Goal: Information Seeking & Learning: Learn about a topic

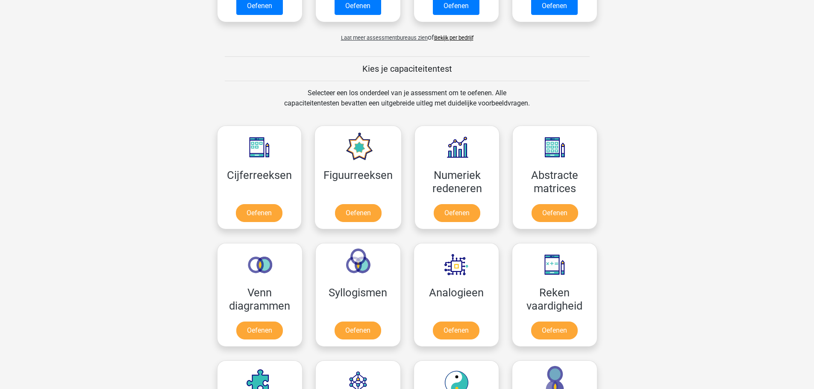
scroll to position [256, 0]
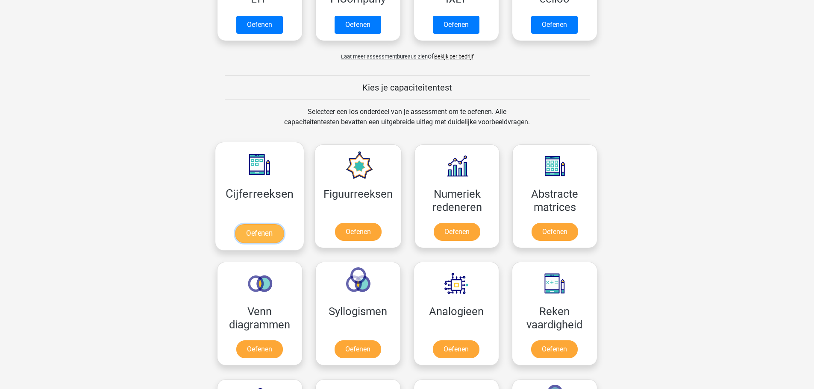
click at [256, 233] on link "Oefenen" at bounding box center [259, 233] width 49 height 19
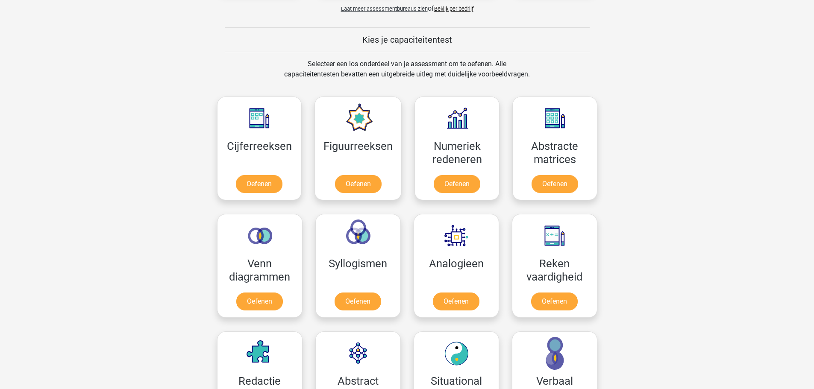
scroll to position [385, 0]
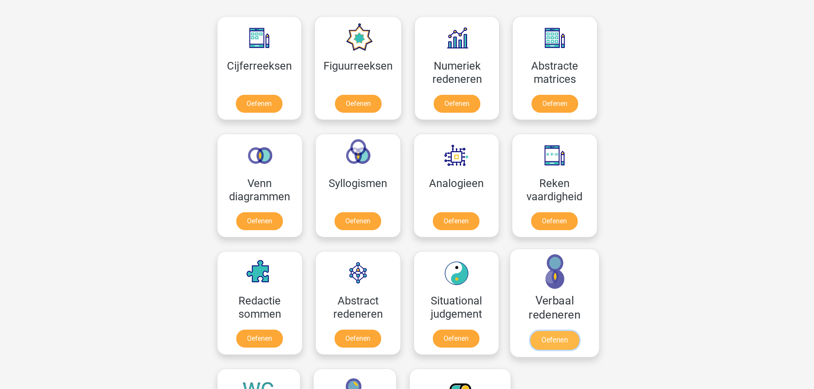
click at [553, 340] on link "Oefenen" at bounding box center [554, 340] width 49 height 19
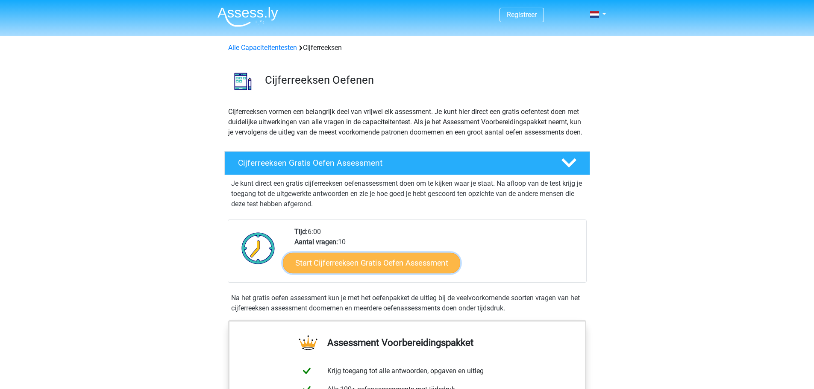
click at [403, 273] on link "Start Cijferreeksen Gratis Oefen Assessment" at bounding box center [371, 263] width 177 height 21
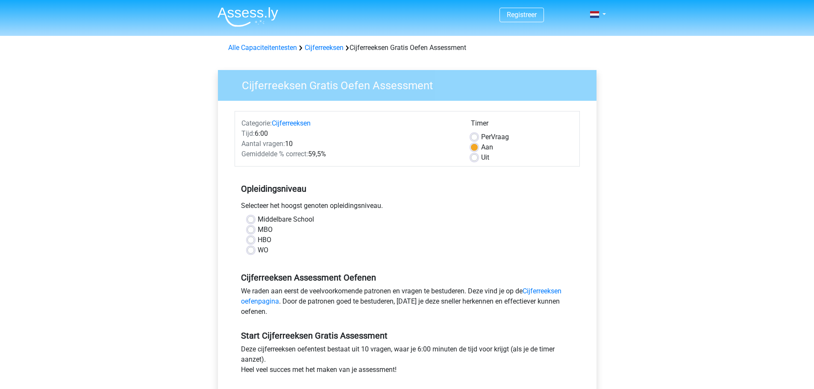
click at [258, 230] on label "MBO" at bounding box center [265, 230] width 15 height 10
click at [252, 230] on input "MBO" at bounding box center [250, 229] width 7 height 9
radio input "true"
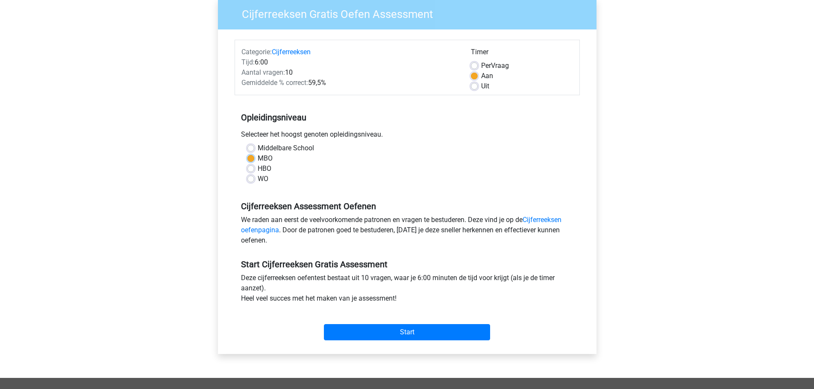
scroll to position [85, 0]
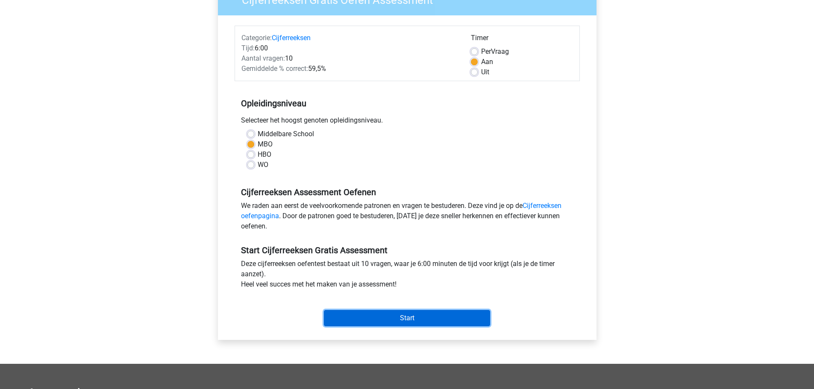
click at [416, 317] on input "Start" at bounding box center [407, 318] width 166 height 16
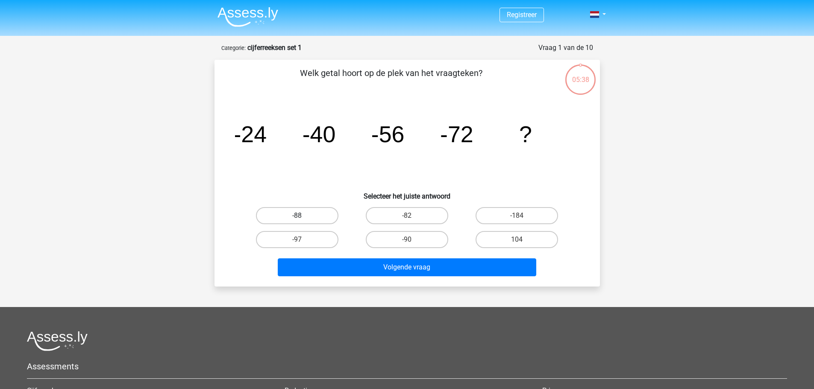
click at [296, 215] on label "-88" at bounding box center [297, 215] width 82 height 17
click at [297, 216] on input "-88" at bounding box center [300, 219] width 6 height 6
radio input "true"
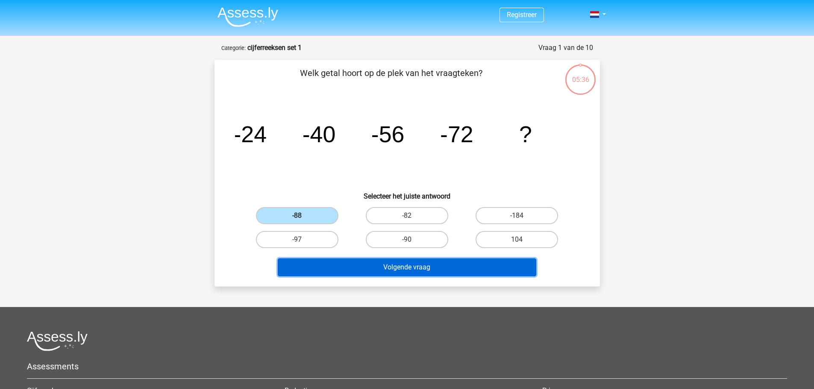
click at [383, 267] on button "Volgende vraag" at bounding box center [407, 267] width 258 height 18
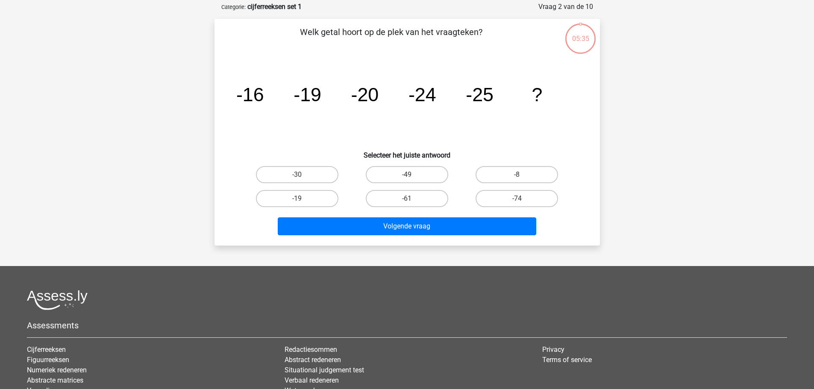
scroll to position [43, 0]
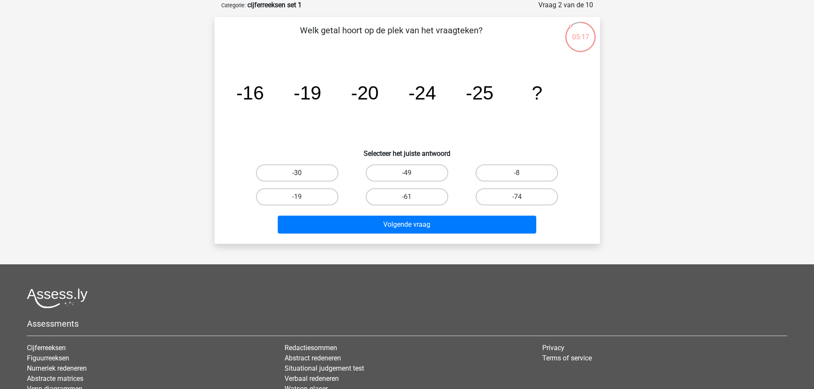
click at [300, 170] on label "-30" at bounding box center [297, 172] width 82 height 17
click at [300, 173] on input "-30" at bounding box center [300, 176] width 6 height 6
radio input "true"
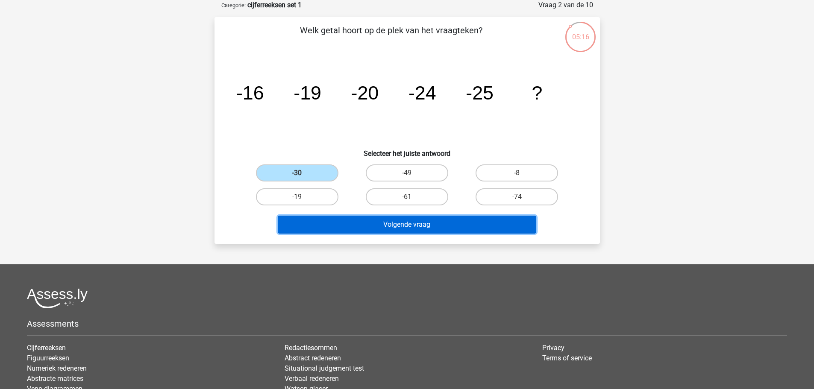
click at [388, 229] on button "Volgende vraag" at bounding box center [407, 225] width 258 height 18
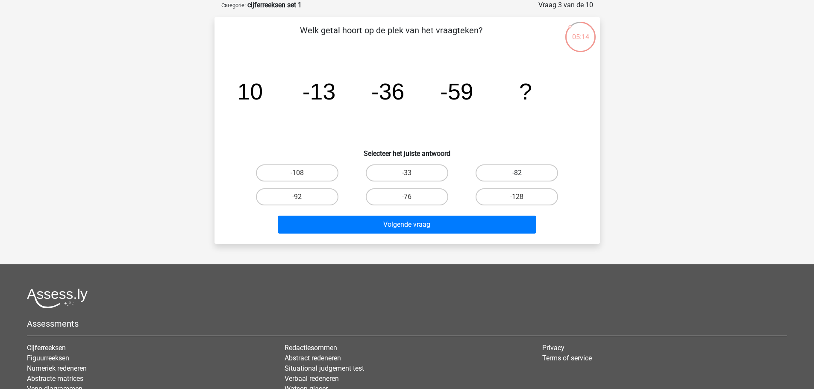
scroll to position [0, 0]
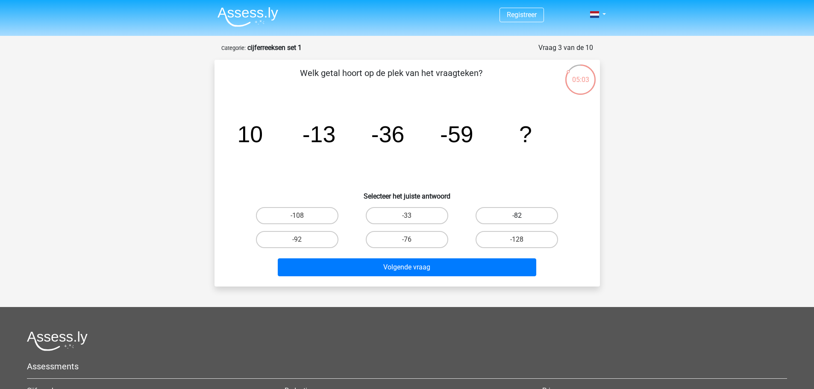
click at [528, 213] on label "-82" at bounding box center [517, 215] width 82 height 17
click at [523, 216] on input "-82" at bounding box center [520, 219] width 6 height 6
radio input "true"
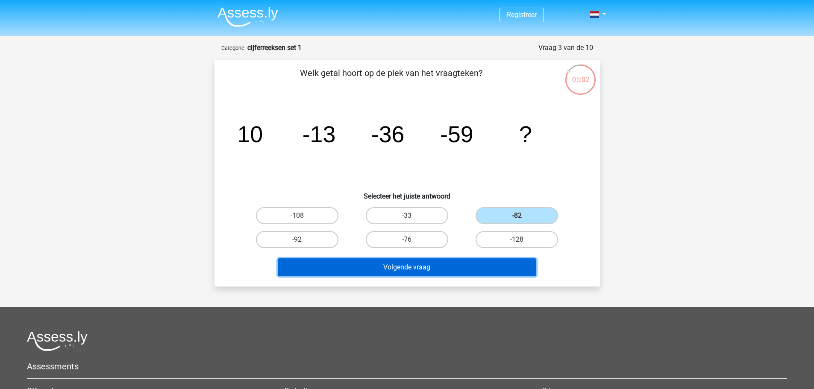
click at [417, 266] on button "Volgende vraag" at bounding box center [407, 267] width 258 height 18
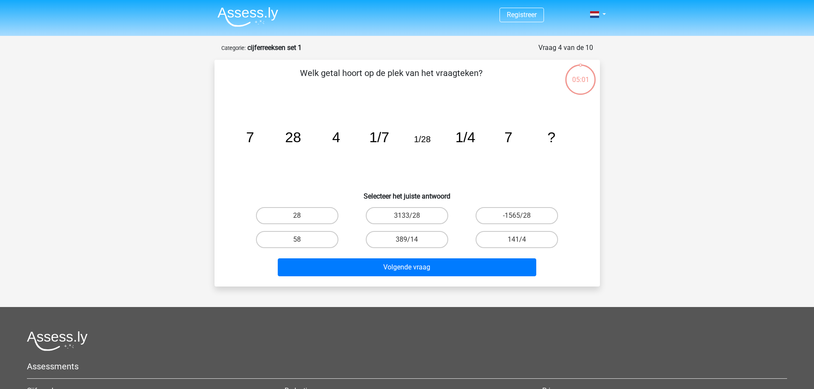
scroll to position [43, 0]
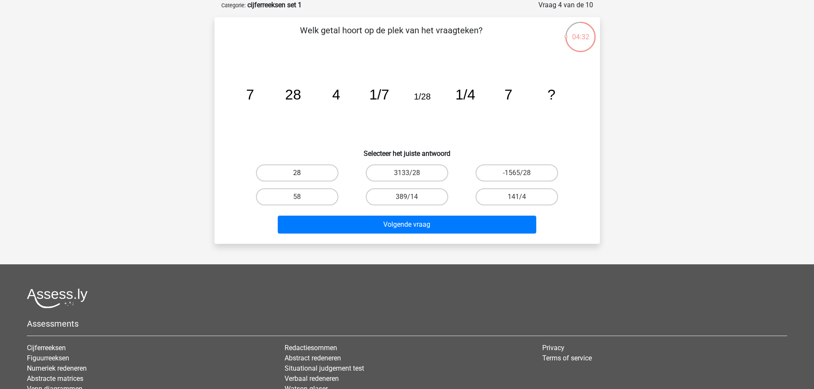
click at [308, 172] on label "28" at bounding box center [297, 172] width 82 height 17
click at [302, 173] on input "28" at bounding box center [300, 176] width 6 height 6
radio input "true"
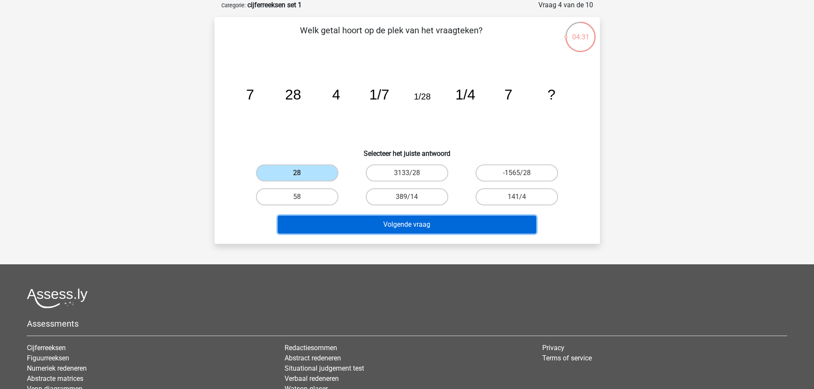
click at [407, 226] on button "Volgende vraag" at bounding box center [407, 225] width 258 height 18
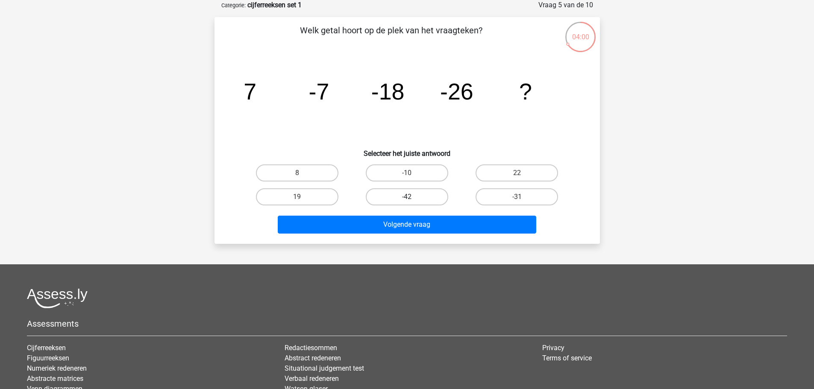
click at [400, 196] on label "-42" at bounding box center [407, 196] width 82 height 17
click at [407, 197] on input "-42" at bounding box center [410, 200] width 6 height 6
radio input "true"
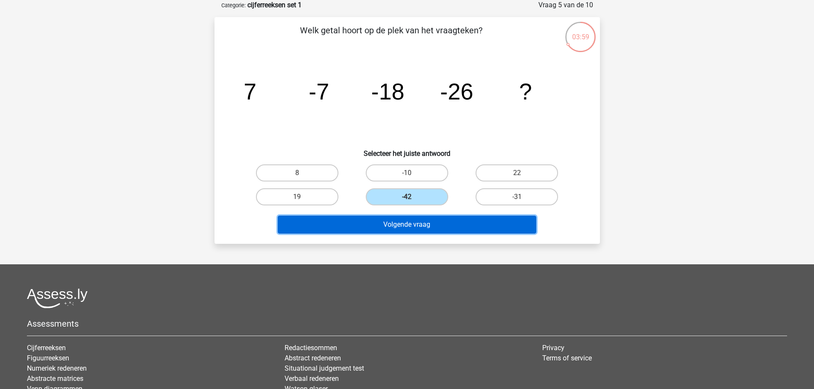
click at [399, 223] on button "Volgende vraag" at bounding box center [407, 225] width 258 height 18
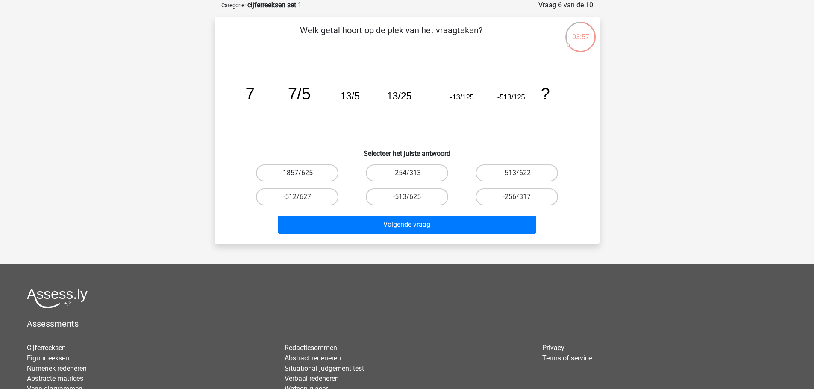
click at [317, 173] on label "-1857/625" at bounding box center [297, 172] width 82 height 17
click at [302, 173] on input "-1857/625" at bounding box center [300, 176] width 6 height 6
radio input "true"
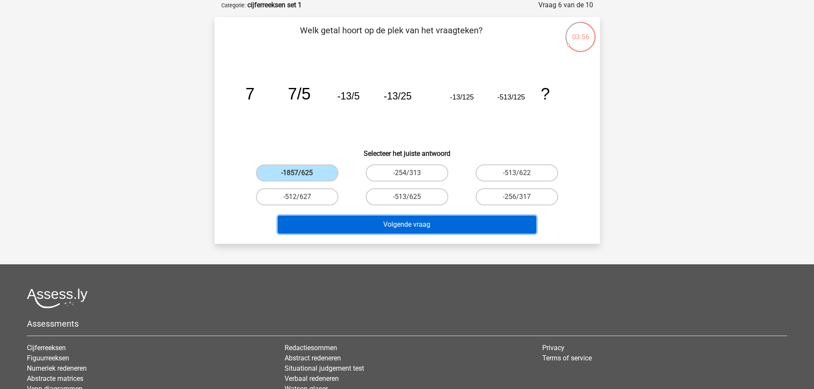
click at [388, 226] on button "Volgende vraag" at bounding box center [407, 225] width 258 height 18
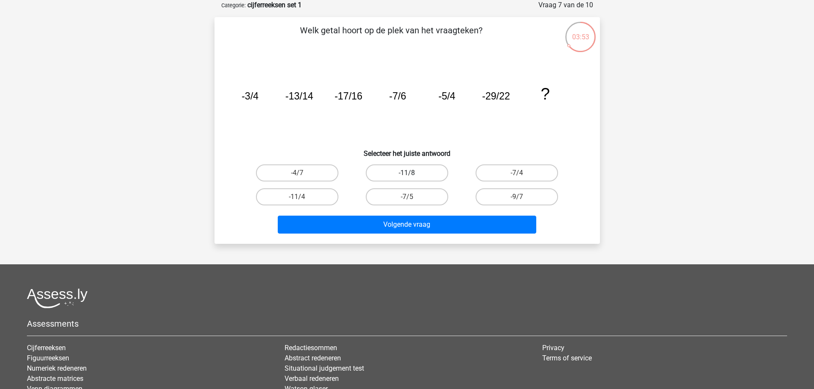
click at [408, 165] on label "-11/8" at bounding box center [407, 172] width 82 height 17
click at [408, 173] on input "-11/8" at bounding box center [410, 176] width 6 height 6
radio input "true"
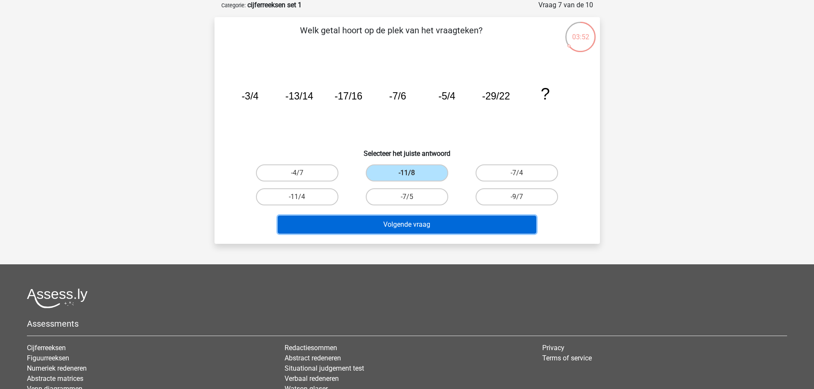
click at [400, 222] on button "Volgende vraag" at bounding box center [407, 225] width 258 height 18
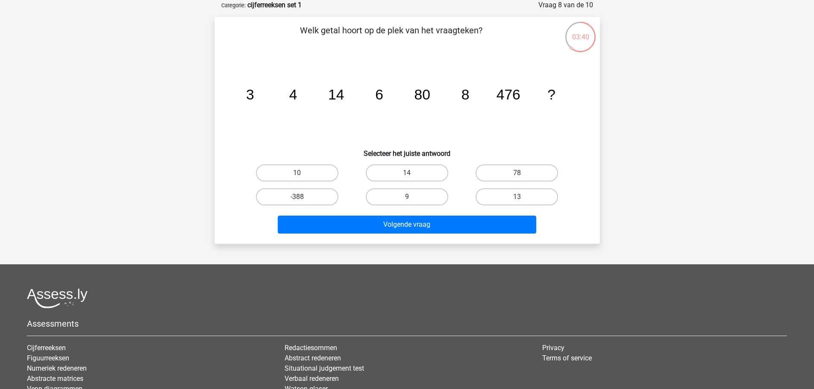
click at [297, 174] on input "10" at bounding box center [300, 176] width 6 height 6
radio input "true"
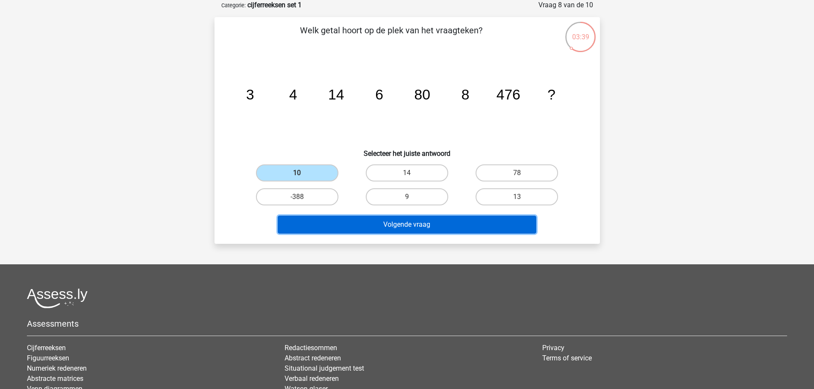
click at [383, 225] on button "Volgende vraag" at bounding box center [407, 225] width 258 height 18
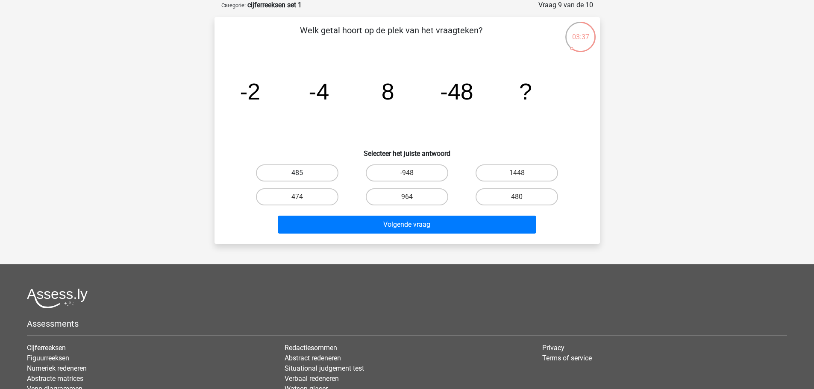
click at [313, 174] on label "485" at bounding box center [297, 172] width 82 height 17
click at [302, 174] on input "485" at bounding box center [300, 176] width 6 height 6
radio input "true"
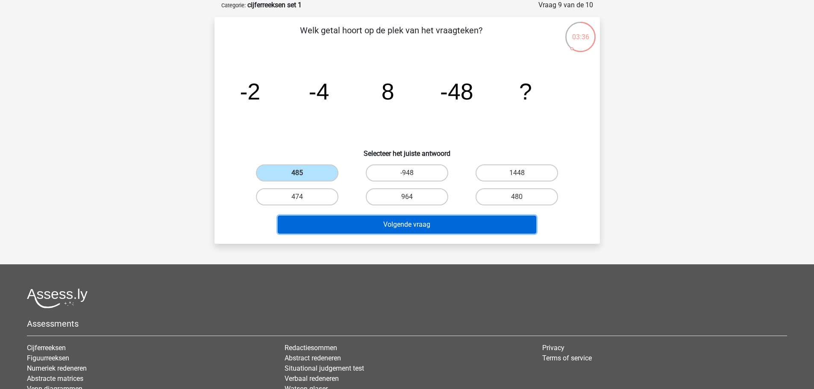
click at [404, 226] on button "Volgende vraag" at bounding box center [407, 225] width 258 height 18
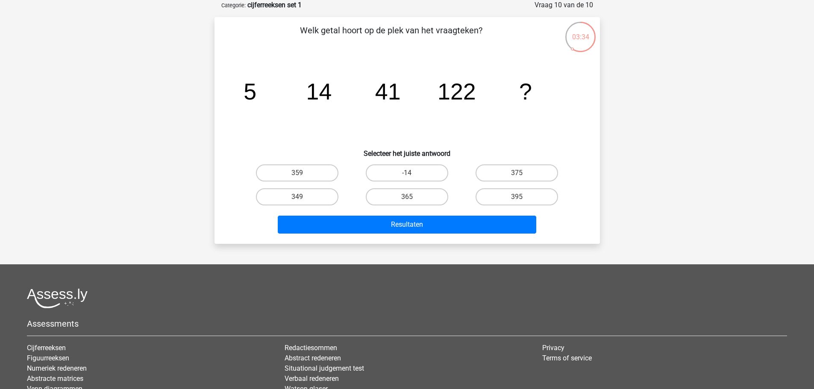
click at [300, 173] on input "359" at bounding box center [300, 176] width 6 height 6
radio input "true"
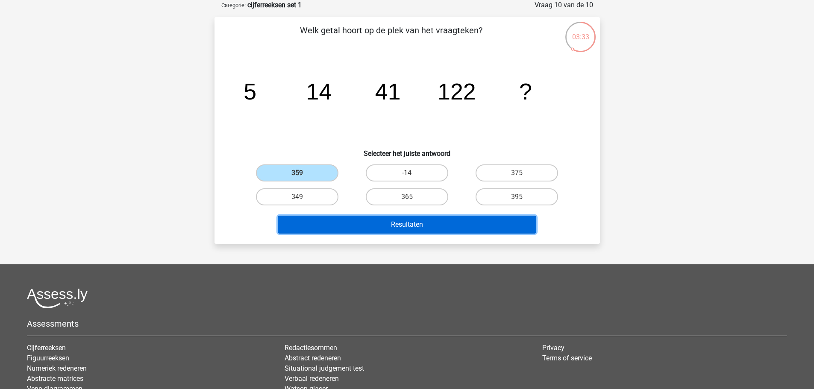
click at [385, 226] on button "Resultaten" at bounding box center [407, 225] width 258 height 18
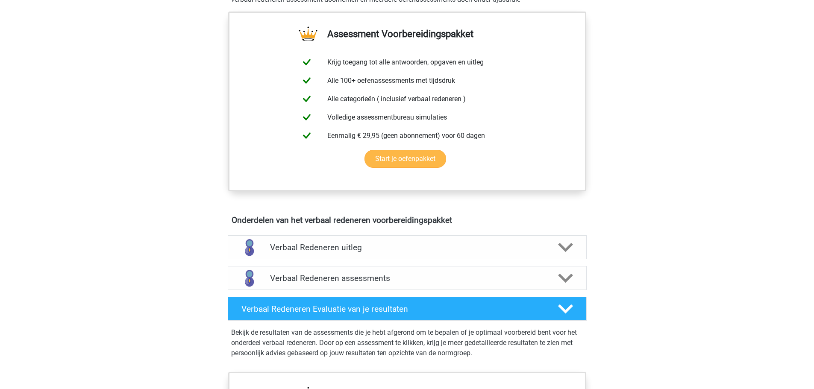
scroll to position [299, 0]
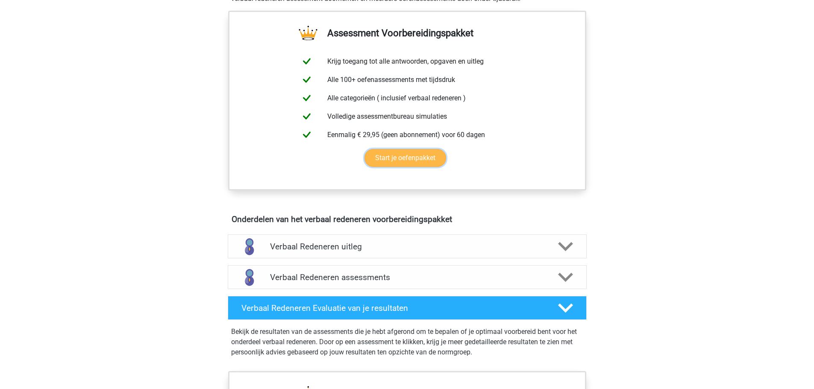
click at [413, 155] on link "Start je oefenpakket" at bounding box center [405, 158] width 82 height 18
